Goal: Navigation & Orientation: Find specific page/section

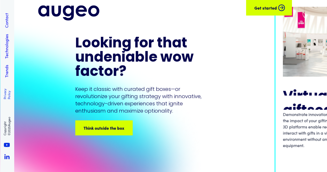
scroll to position [2302, 0]
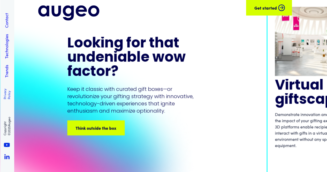
click at [116, 123] on div "Think outside the box Think outside the box Think outside the box Think outside…" at bounding box center [96, 128] width 56 height 14
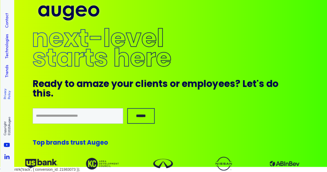
scroll to position [3117, 0]
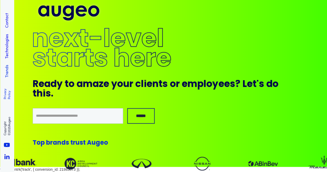
click at [6, 70] on link "Trends" at bounding box center [7, 71] width 6 height 13
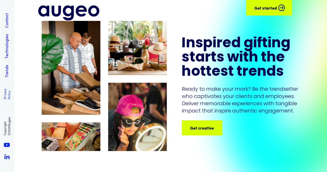
click at [212, 130] on div "Get creative Get creative Get creative Get creative" at bounding box center [208, 128] width 106 height 6
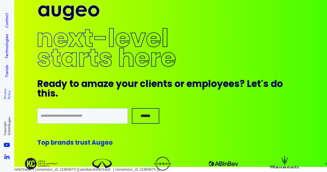
scroll to position [3117, 0]
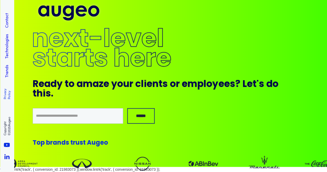
scroll to position [745, 0]
